Goal: Task Accomplishment & Management: Complete application form

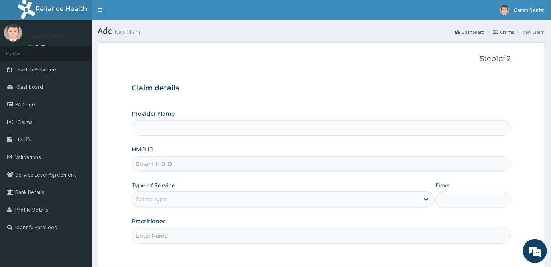
type input "Canan Dental Clinic"
click at [342, 164] on input "HMO ID" at bounding box center [321, 164] width 379 height 16
type input "REV/10006/A"
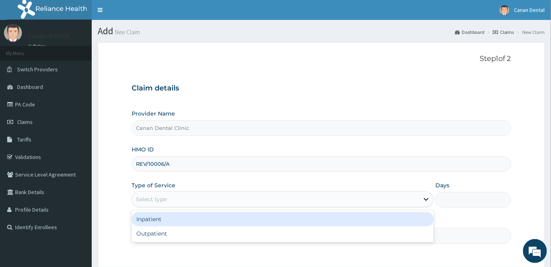
click at [428, 197] on icon at bounding box center [426, 199] width 8 height 8
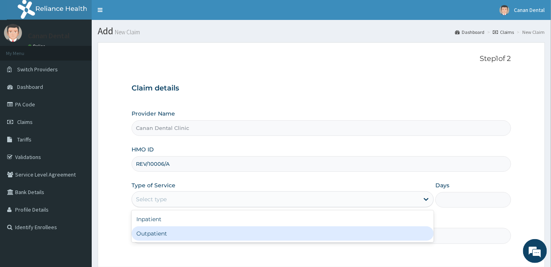
click at [406, 237] on div "Outpatient" at bounding box center [283, 233] width 302 height 14
type input "1"
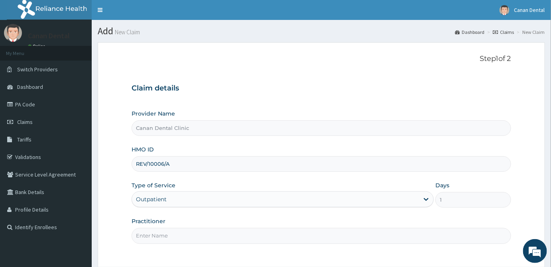
click at [406, 237] on input "Practitioner" at bounding box center [321, 236] width 379 height 16
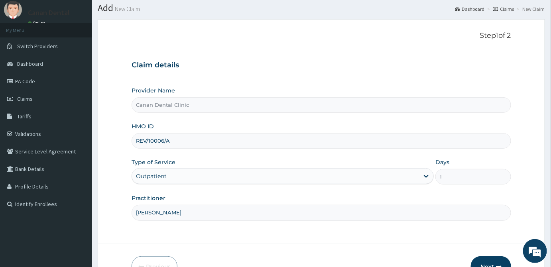
scroll to position [71, 0]
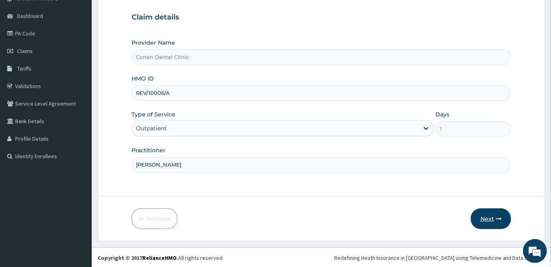
type input "[PERSON_NAME]"
click at [493, 216] on button "Next" at bounding box center [491, 218] width 40 height 21
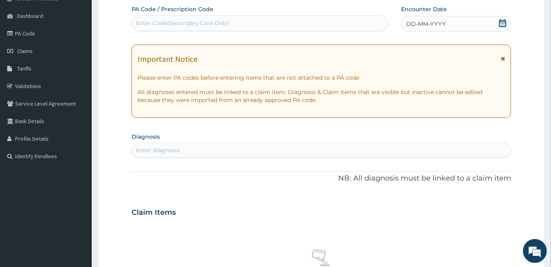
click at [151, 22] on div "Enter Code(Secondary Care Only)" at bounding box center [183, 23] width 94 height 8
paste input "PA/1C6468"
type input "PA/1C6468"
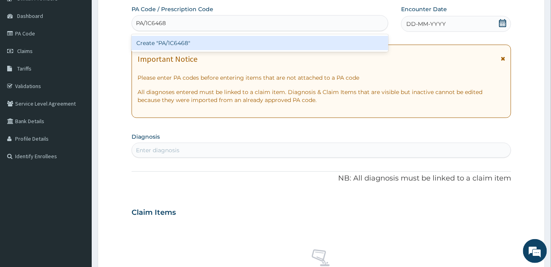
click at [162, 39] on div "Create "PA/1C6468"" at bounding box center [260, 43] width 257 height 14
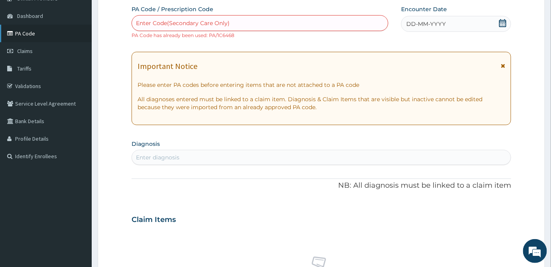
click at [65, 34] on link "PA Code" at bounding box center [46, 34] width 92 height 18
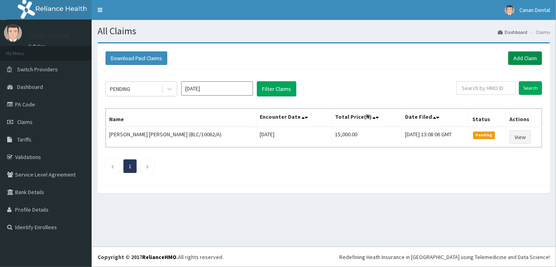
click at [516, 59] on link "Add Claim" at bounding box center [526, 58] width 34 height 14
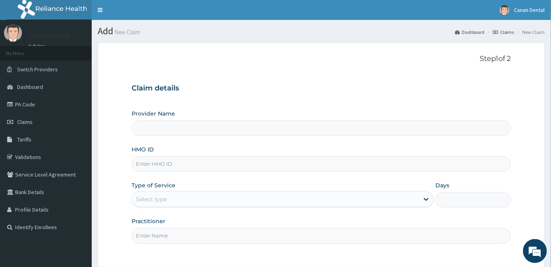
type input "Canan Dental Clinic"
click at [288, 165] on input "HMO ID" at bounding box center [321, 164] width 379 height 16
type input "REV/10011/A"
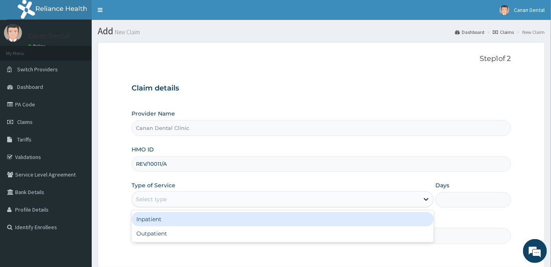
click at [425, 201] on icon at bounding box center [426, 199] width 8 height 8
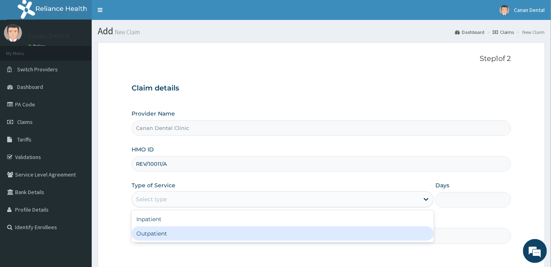
click at [417, 230] on div "Outpatient" at bounding box center [283, 233] width 302 height 14
type input "1"
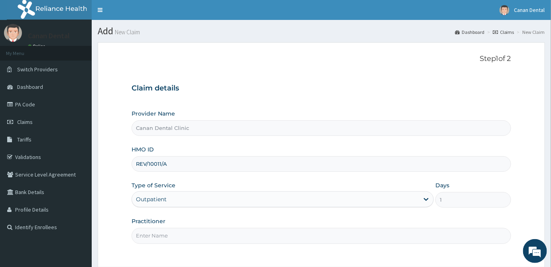
click at [417, 233] on input "Practitioner" at bounding box center [321, 236] width 379 height 16
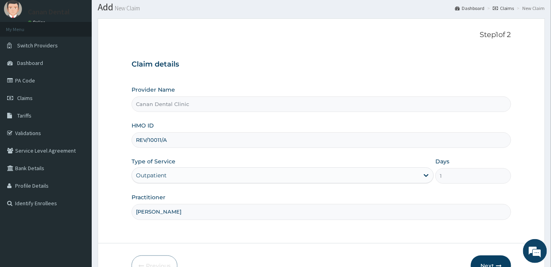
scroll to position [71, 0]
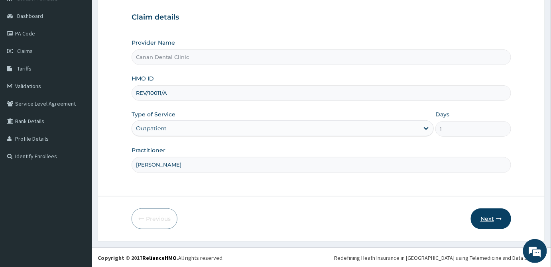
type input "[PERSON_NAME]"
click at [487, 218] on button "Next" at bounding box center [491, 218] width 40 height 21
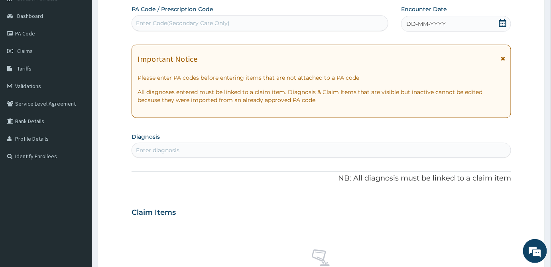
click at [142, 17] on div "Enter Code(Secondary Care Only)" at bounding box center [260, 23] width 256 height 13
paste input "PA/DC679C"
type input "PA/DC679C"
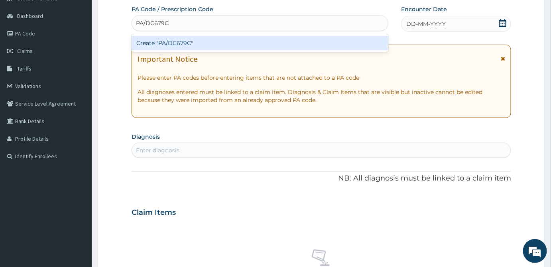
click at [134, 48] on div "Create "PA/DC679C"" at bounding box center [260, 43] width 257 height 14
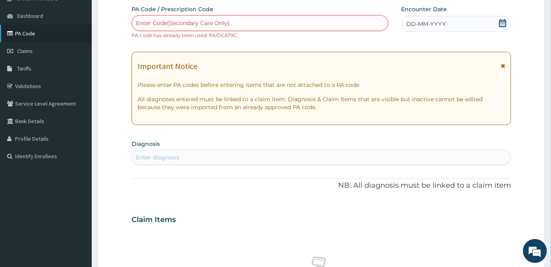
click at [22, 36] on link "PA Code" at bounding box center [46, 34] width 92 height 18
